Goal: Information Seeking & Learning: Learn about a topic

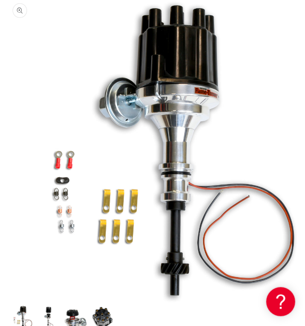
scroll to position [258, 0]
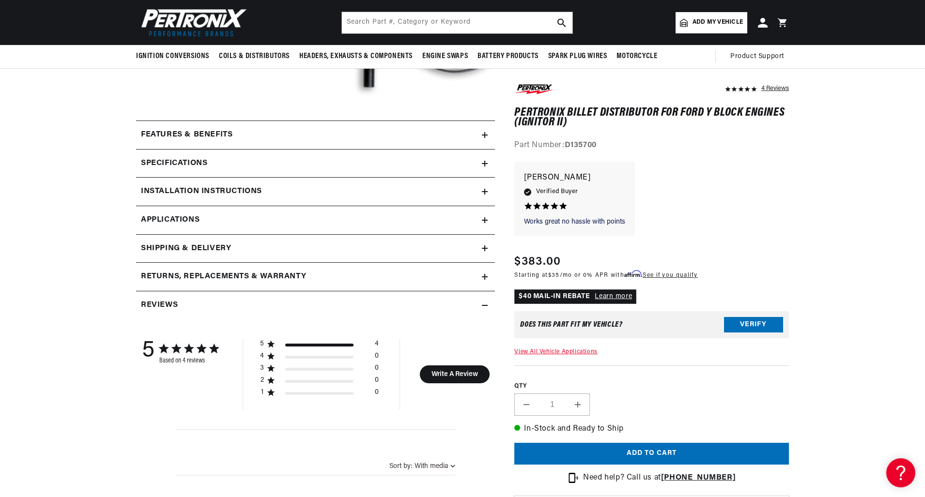
scroll to position [290, 0]
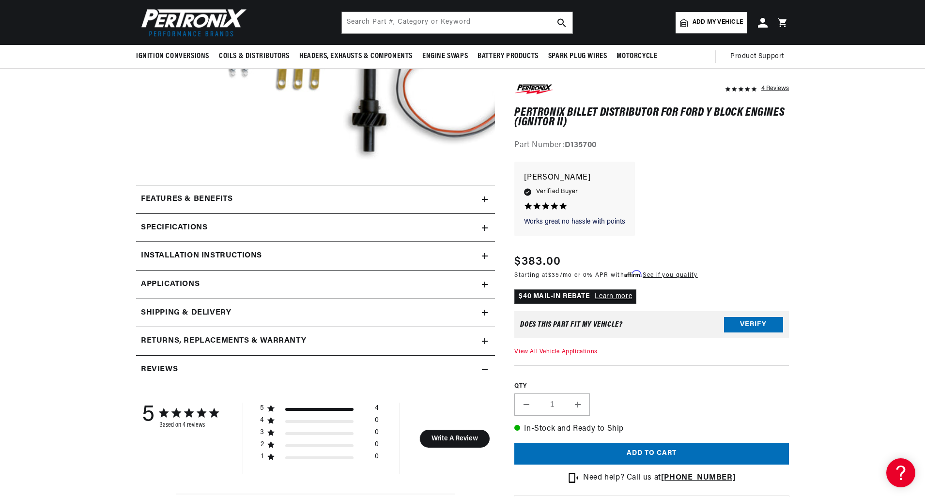
click at [315, 201] on div "Features & Benefits" at bounding box center [309, 199] width 346 height 13
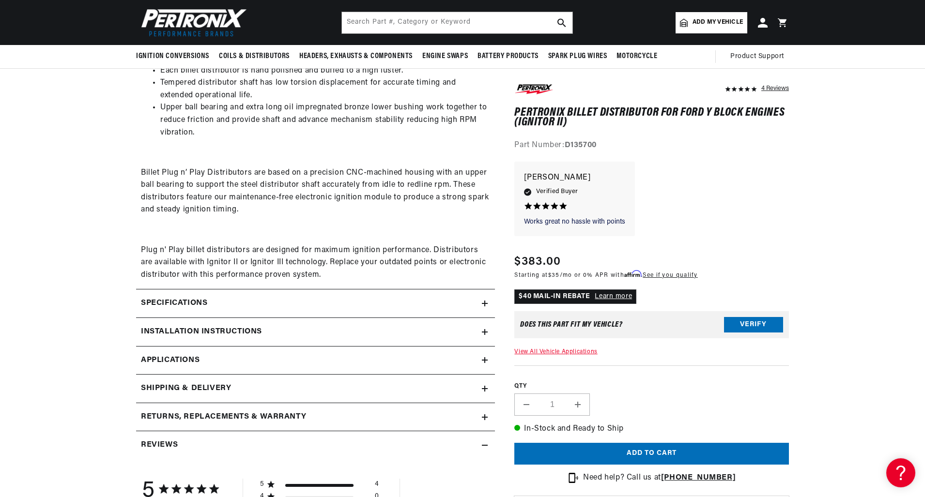
scroll to position [387, 0]
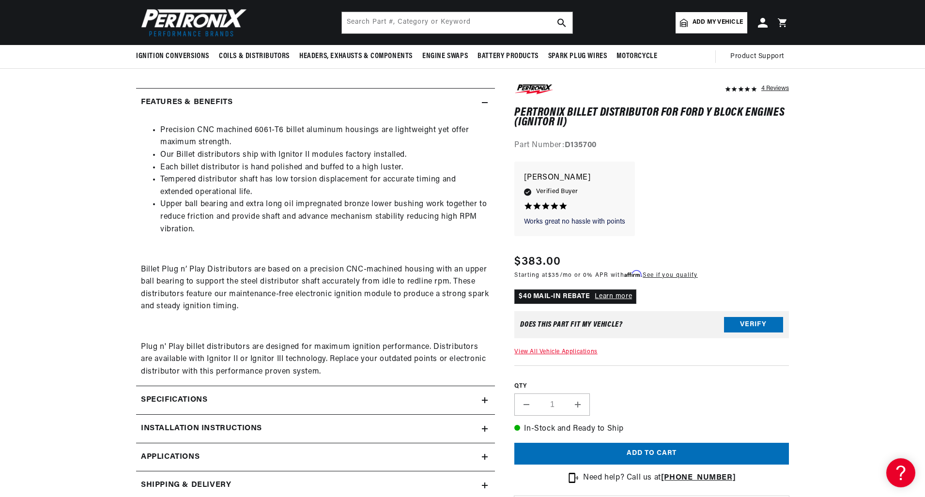
click at [336, 400] on div "Specifications" at bounding box center [309, 400] width 346 height 13
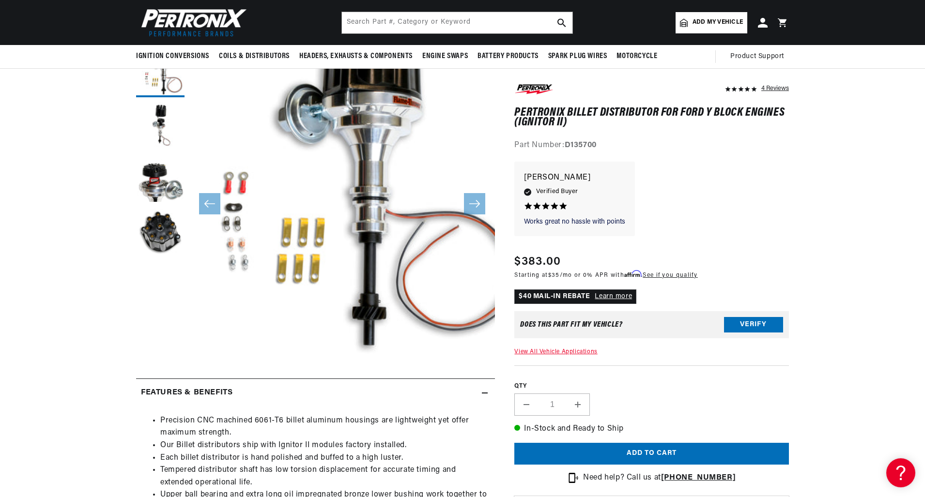
scroll to position [0, 0]
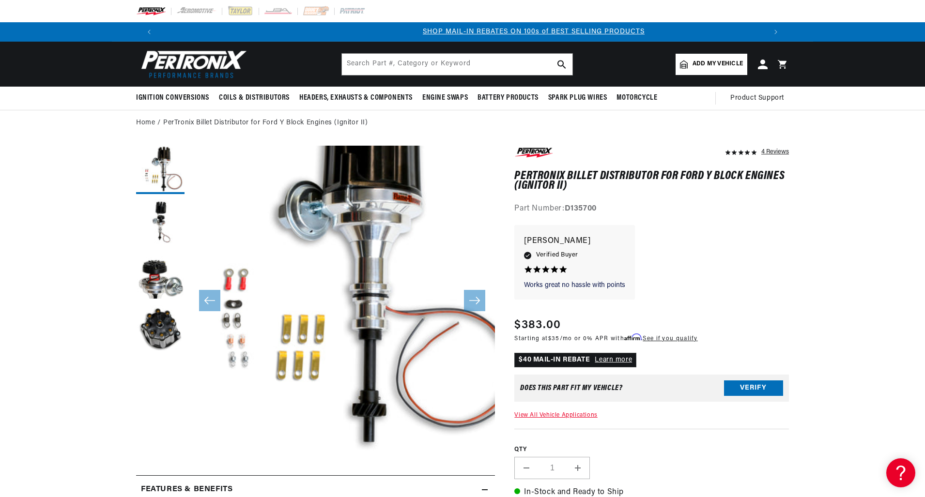
click at [608, 363] on link "Learn more" at bounding box center [612, 359] width 37 height 7
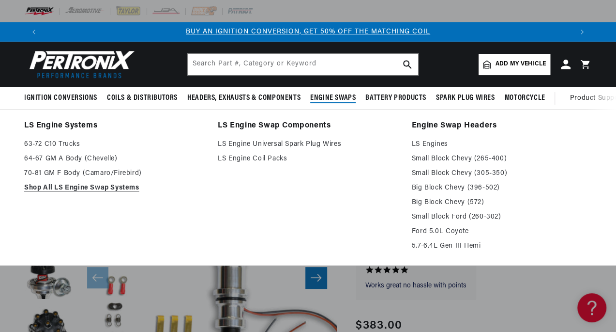
drag, startPoint x: 321, startPoint y: 202, endPoint x: 342, endPoint y: 90, distance: 114.3
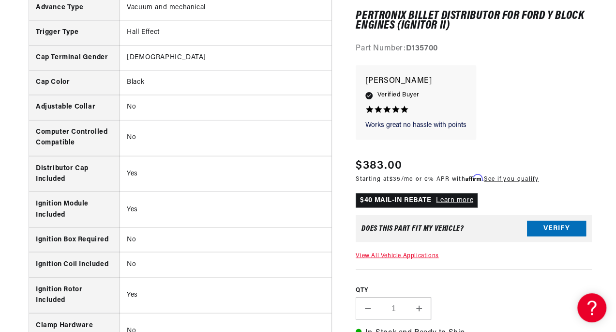
scroll to position [775, 0]
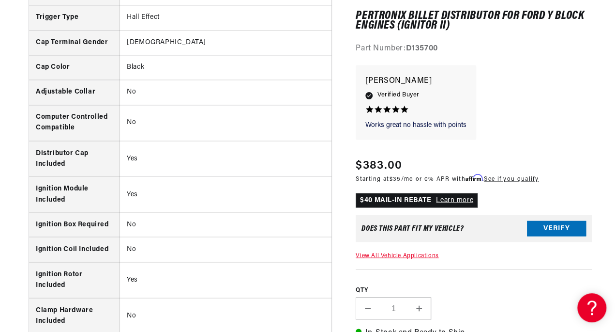
click at [421, 306] on button "Increase quantity for PerTronix Billet Distributor for Ford Y Block Engines (Ig…" at bounding box center [419, 308] width 23 height 22
click at [467, 277] on div "QTY Decrease quantity for PerTronix Billet Distributor for Ford Y Block Engines…" at bounding box center [474, 294] width 236 height 50
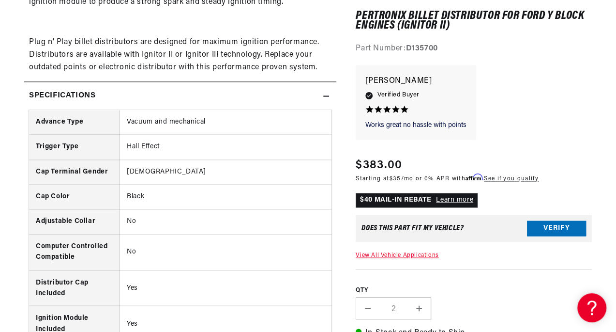
click at [369, 305] on button "Decrease quantity for PerTronix Billet Distributor for Ford Y Block Engines (Ig…" at bounding box center [367, 308] width 23 height 22
type input "1"
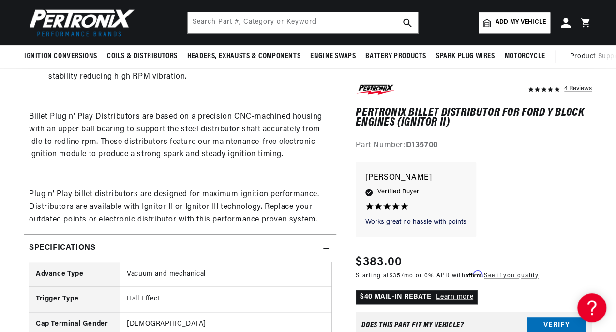
drag, startPoint x: 438, startPoint y: 278, endPoint x: 456, endPoint y: 205, distance: 75.4
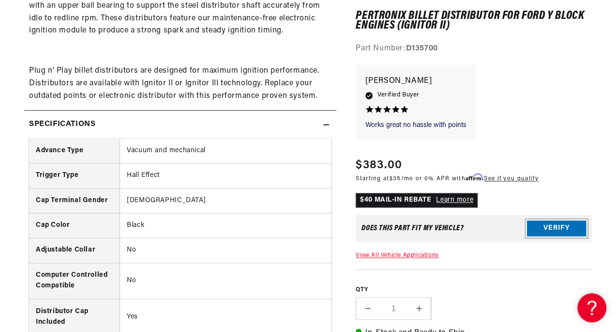
drag, startPoint x: 540, startPoint y: 227, endPoint x: 549, endPoint y: 196, distance: 32.8
click at [541, 223] on button "Verify" at bounding box center [556, 228] width 59 height 15
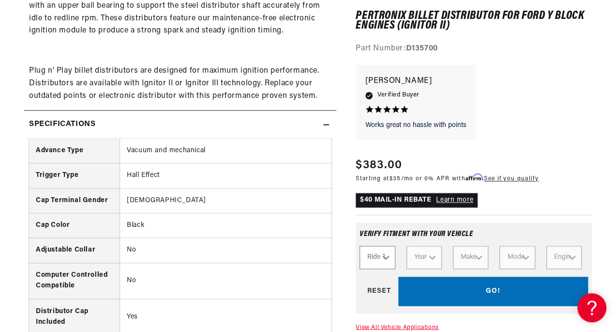
click at [373, 262] on select "Ride Type Automotive Agricultural Industrial Marine Motorcycle" at bounding box center [377, 257] width 35 height 23
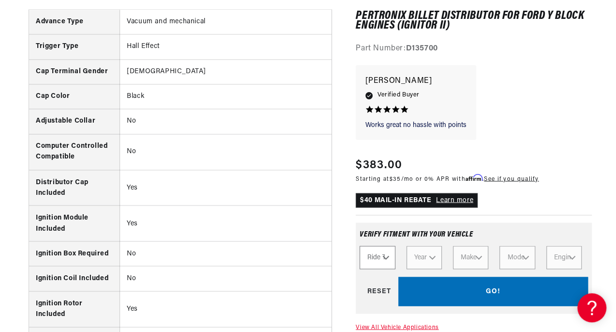
click at [450, 280] on div "GO! RESET" at bounding box center [474, 291] width 228 height 29
click at [389, 289] on div "GO! RESET" at bounding box center [474, 291] width 228 height 29
click at [375, 250] on select "Ride Type Automotive Agricultural Industrial Marine Motorcycle" at bounding box center [377, 257] width 35 height 23
select select "Automotive"
click at [360, 246] on select "Ride Type Automotive Agricultural Industrial Marine Motorcycle" at bounding box center [377, 257] width 35 height 23
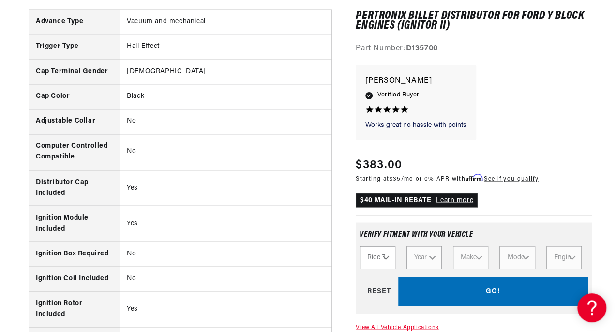
select select "Automotive"
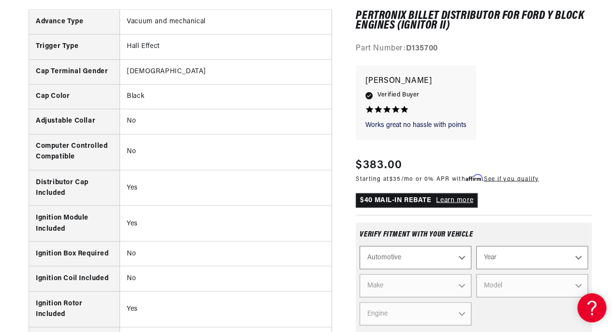
click at [422, 254] on select "Automotive Agricultural Industrial Marine Motorcycle" at bounding box center [416, 257] width 112 height 23
drag, startPoint x: 435, startPoint y: 256, endPoint x: 454, endPoint y: 252, distance: 19.8
click at [435, 256] on select "Automotive Agricultural Industrial Marine Motorcycle" at bounding box center [416, 257] width 112 height 23
click at [482, 252] on select "Year 2022 2021 2020 2019 2018 2017 2016 2015 2014 2013 2012 2011 2010 2009 2008…" at bounding box center [532, 257] width 112 height 23
select select "1955"
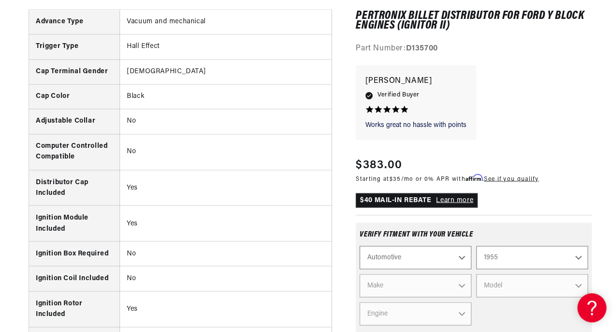
click at [476, 246] on select "Year 2022 2021 2020 2019 2018 2017 2016 2015 2014 2013 2012 2011 2010 2009 2008…" at bounding box center [532, 257] width 112 height 23
click at [500, 258] on select "2022 2021 2020 2019 2018 2017 2016 2015 2014 2013 2012 2011 2010 2009 2008 2007…" at bounding box center [532, 257] width 112 height 23
click at [476, 246] on select "2022 2021 2020 2019 2018 2017 2016 2015 2014 2013 2012 2011 2010 2009 2008 2007…" at bounding box center [532, 257] width 112 height 23
select select "1956"
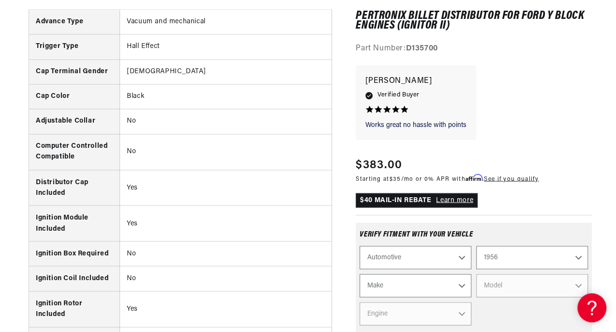
click at [446, 290] on select "Make Alfa Romeo Aston Martin Buick Cadillac Chevrolet Chrysler Dodge Ford GMC H…" at bounding box center [416, 285] width 112 height 23
select select "Ford"
click at [360, 274] on select "Make Alfa Romeo Aston Martin Buick Cadillac Chevrolet Chrysler Dodge Ford GMC H…" at bounding box center [416, 285] width 112 height 23
select select "Ford"
click at [495, 290] on select "Model Club Country Sedan Country Squire Courier Sedan Delivery Customline F-100…" at bounding box center [532, 285] width 112 height 23
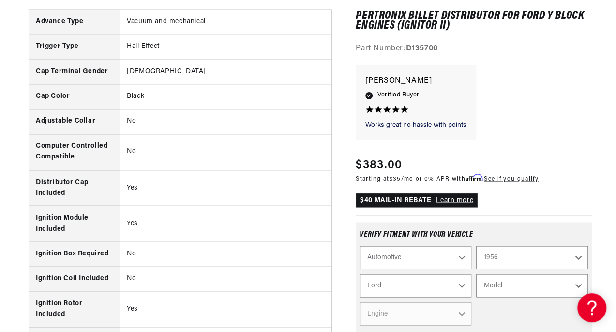
select select "F-100"
click at [476, 274] on select "Model Club Country Sedan Country Squire Courier Sedan Delivery Customline F-100…" at bounding box center [532, 285] width 112 height 23
select select "F-100"
click at [426, 317] on select "Engine 3.7L 4.4L 4.5L 4.8L" at bounding box center [416, 313] width 112 height 23
click at [360, 302] on select "Engine 3.7L 4.4L 4.5L 4.8L" at bounding box center [416, 313] width 112 height 23
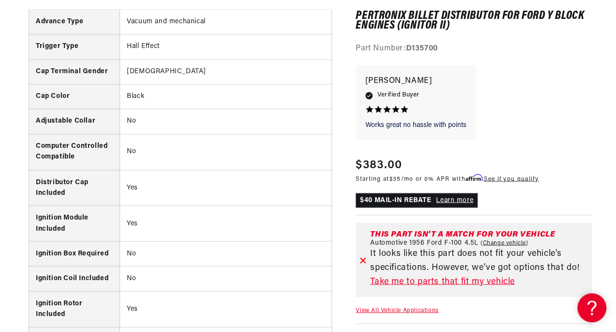
click at [511, 239] on link "Change vehicle" at bounding box center [505, 243] width 48 height 8
select select "1956"
select select "Ford"
select select "F-100"
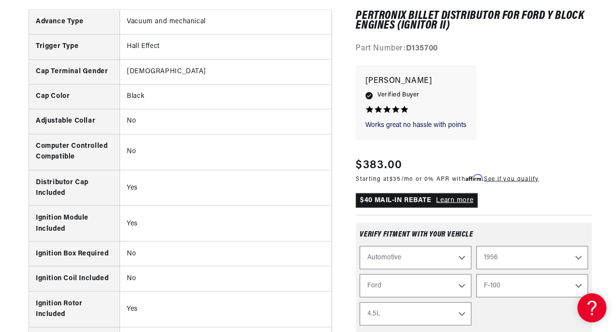
click at [395, 313] on select "3.7L 4.4L 4.5L 4.8L" at bounding box center [416, 313] width 112 height 23
click at [360, 302] on select "3.7L 4.4L 4.5L 4.8L" at bounding box center [416, 313] width 112 height 23
select select "4.5L"
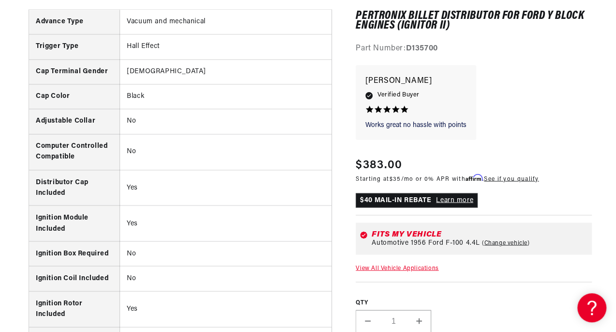
click at [496, 243] on link "Change vehicle" at bounding box center [506, 243] width 48 height 8
select select "1956"
select select "Ford"
select select "F-100"
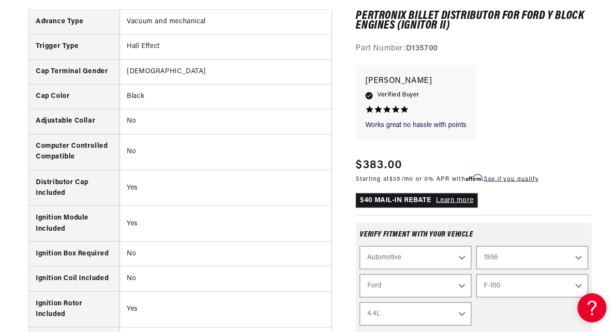
click at [479, 326] on div "Automotive Agricultural Industrial Marine Motorcycle 2022 2021 2020 2019 2018 2…" at bounding box center [474, 300] width 228 height 109
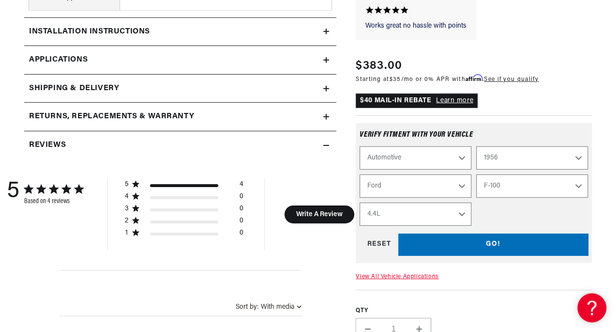
scroll to position [1488, 0]
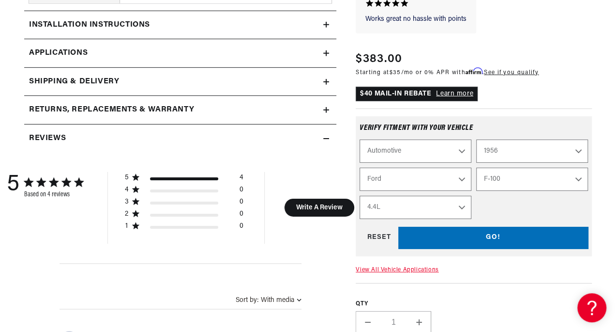
click at [450, 206] on select "3.7L 4.4L 4.5L 4.8L" at bounding box center [416, 207] width 112 height 23
click at [360, 196] on select "3.7L 4.4L 4.5L 4.8L" at bounding box center [416, 207] width 112 height 23
select select "4.4L"
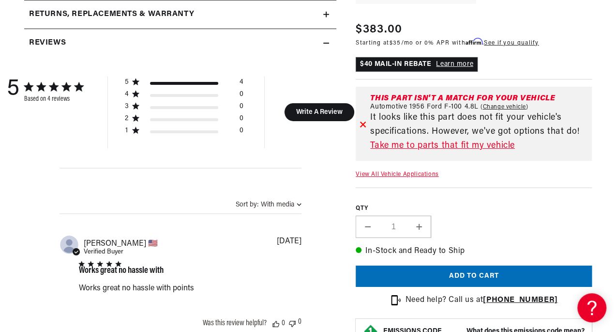
scroll to position [1585, 0]
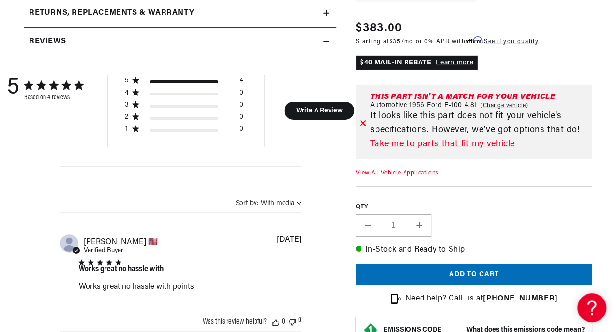
click at [405, 170] on link "View All Vehicle Applications" at bounding box center [397, 173] width 83 height 6
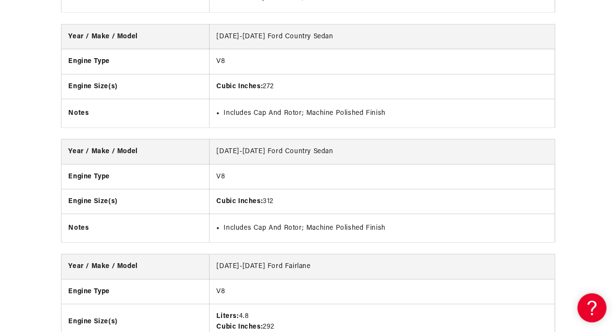
scroll to position [0, 0]
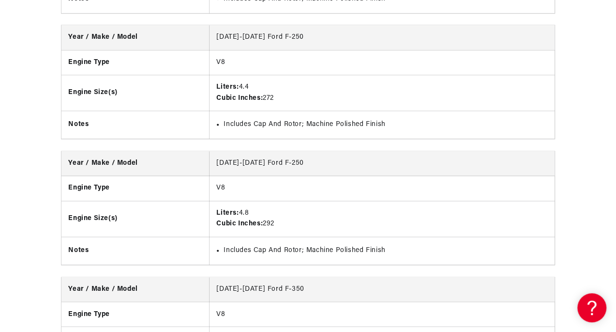
drag, startPoint x: 377, startPoint y: 227, endPoint x: 407, endPoint y: 348, distance: 124.6
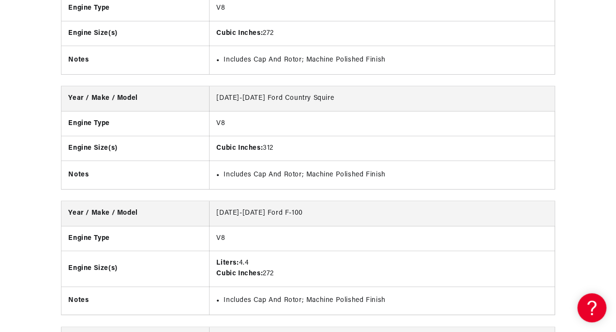
drag, startPoint x: 218, startPoint y: 204, endPoint x: 283, endPoint y: 199, distance: 65.1
click at [283, 201] on td "1955-1958 Ford F-100" at bounding box center [382, 213] width 345 height 25
drag, startPoint x: 283, startPoint y: 199, endPoint x: 290, endPoint y: 198, distance: 7.8
click at [290, 201] on td "1955-1958 Ford F-100" at bounding box center [382, 213] width 345 height 25
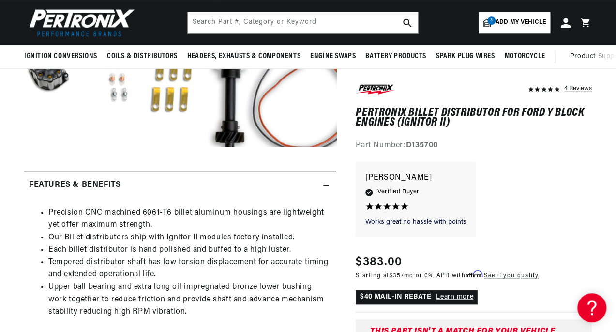
drag, startPoint x: 332, startPoint y: 236, endPoint x: 340, endPoint y: 78, distance: 158.0
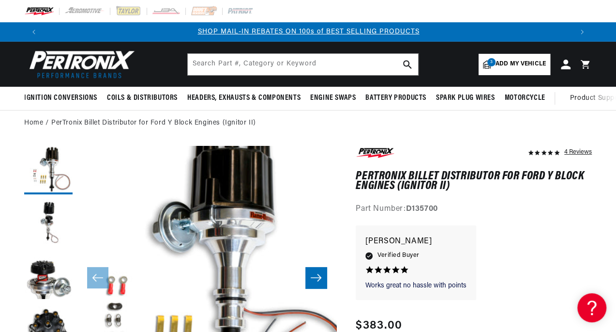
drag, startPoint x: 292, startPoint y: 246, endPoint x: 297, endPoint y: 145, distance: 101.3
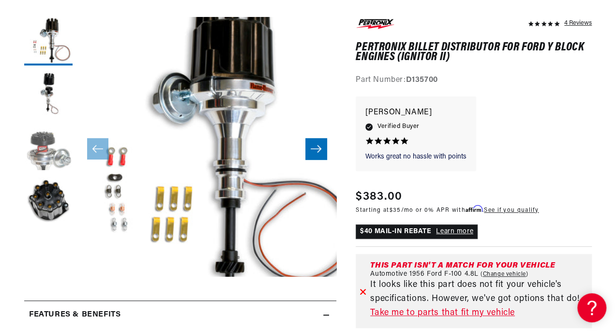
click at [49, 151] on button "Load image 3 in gallery view" at bounding box center [48, 147] width 48 height 48
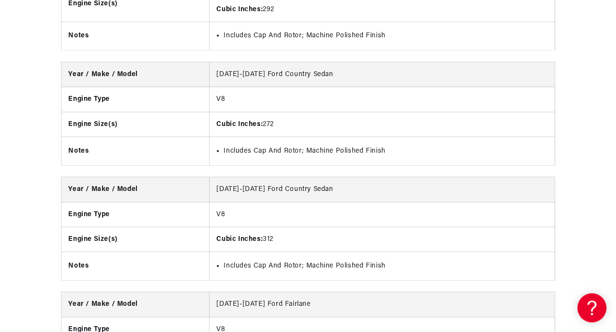
drag, startPoint x: 280, startPoint y: 128, endPoint x: 285, endPoint y: 253, distance: 125.0
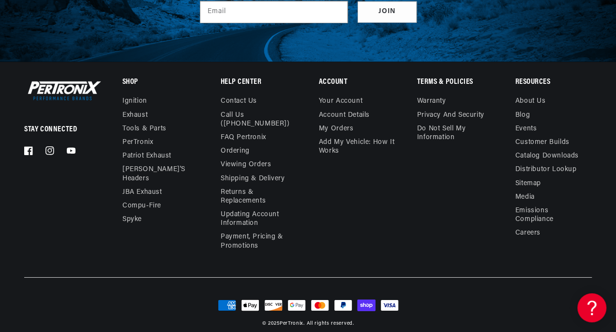
drag, startPoint x: 361, startPoint y: 146, endPoint x: 371, endPoint y: 250, distance: 104.0
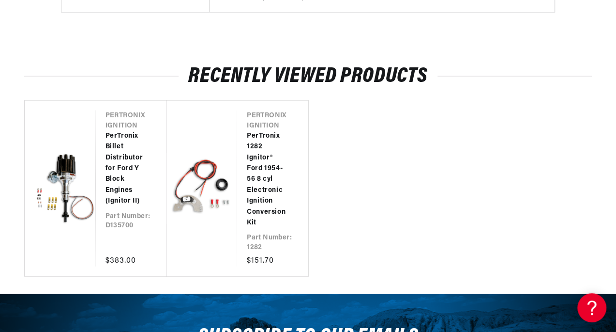
drag, startPoint x: 259, startPoint y: 225, endPoint x: 422, endPoint y: 283, distance: 173.6
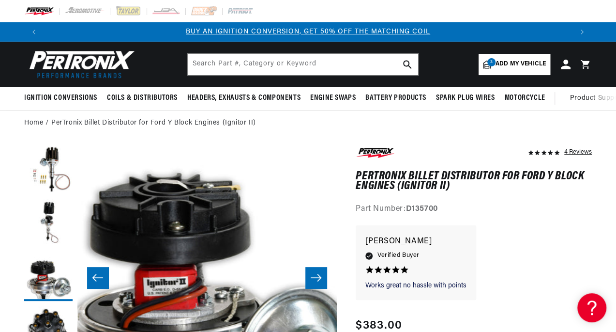
drag, startPoint x: 426, startPoint y: 249, endPoint x: 414, endPoint y: 76, distance: 174.2
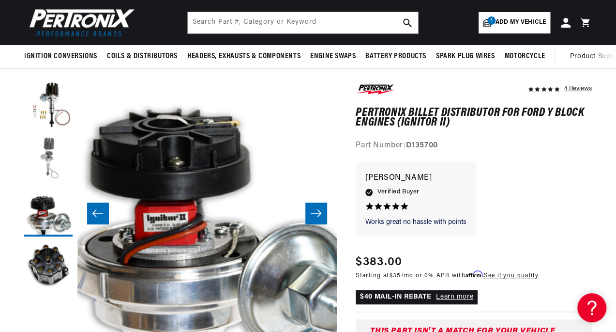
click at [41, 159] on button "Load image 2 in gallery view" at bounding box center [48, 159] width 48 height 48
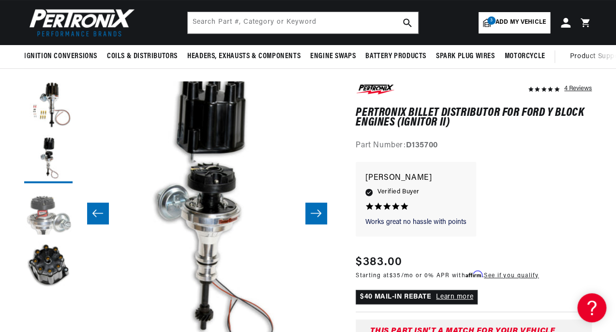
click at [48, 212] on button "Load image 3 in gallery view" at bounding box center [48, 212] width 48 height 48
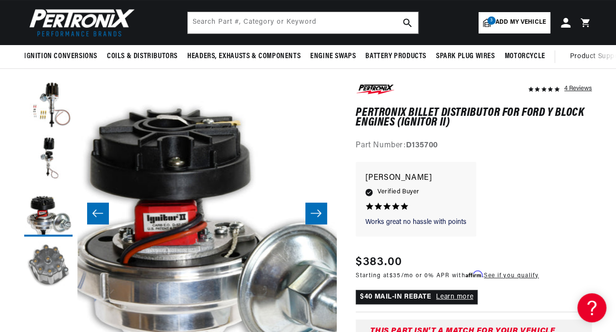
click at [41, 263] on button "Load image 4 in gallery view" at bounding box center [48, 265] width 48 height 48
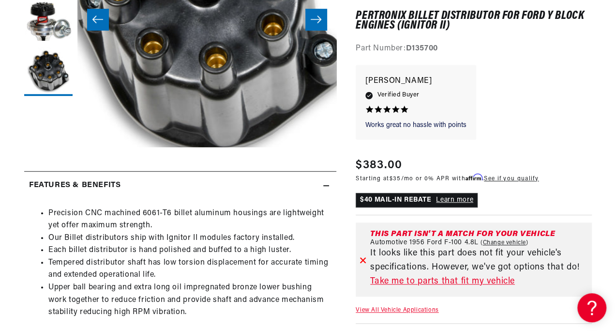
click at [509, 244] on link "Change vehicle" at bounding box center [505, 243] width 48 height 8
select select "1956"
select select "Ford"
select select "F-100"
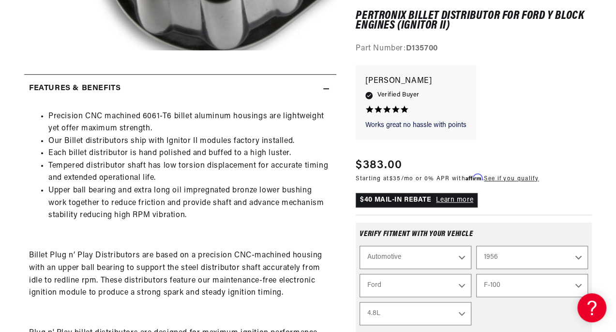
click at [437, 305] on select "3.7L 4.4L 4.5L 4.8L" at bounding box center [416, 313] width 112 height 23
click at [360, 302] on select "3.7L 4.4L 4.5L 4.8L" at bounding box center [416, 313] width 112 height 23
select select "4.8L"
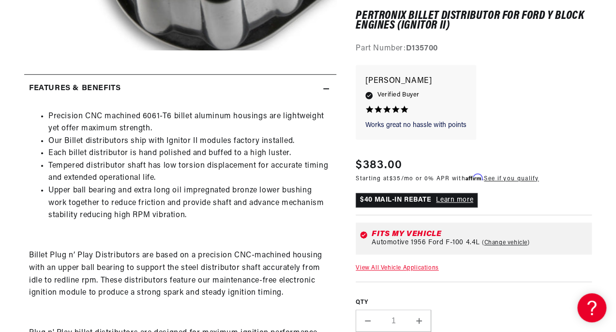
click at [566, 177] on div "Regular price $383.00 Sale price $383.00 Regular price Save % Unit price / per" at bounding box center [474, 171] width 236 height 29
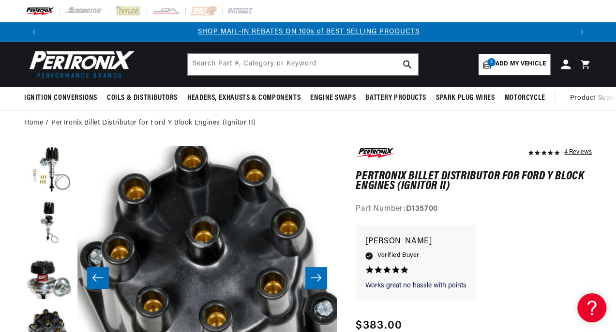
scroll to position [0, 626]
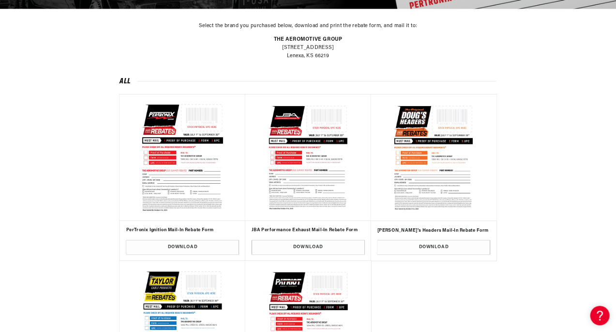
scroll to position [0, 1209]
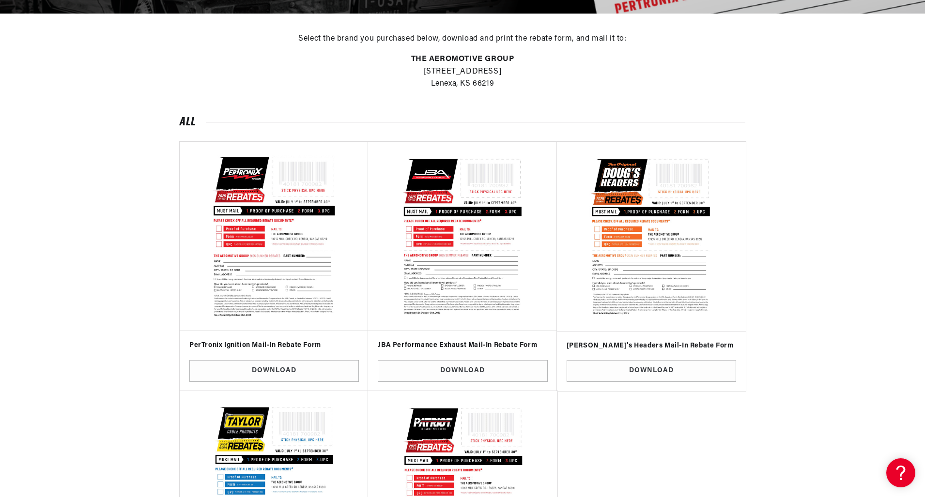
click at [258, 269] on img at bounding box center [274, 236] width 175 height 175
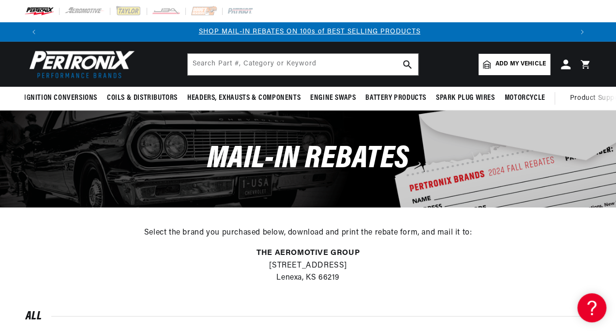
scroll to position [0, 529]
click at [567, 63] on icon at bounding box center [566, 64] width 10 height 10
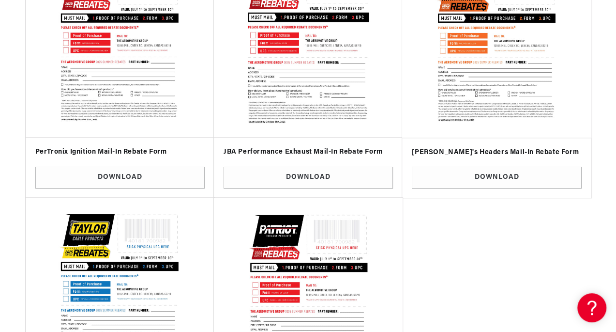
scroll to position [0, 979]
